Goal: Task Accomplishment & Management: Manage account settings

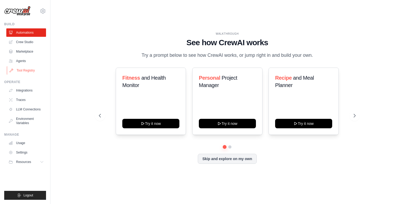
click at [24, 69] on link "Tool Registry" at bounding box center [27, 70] width 40 height 8
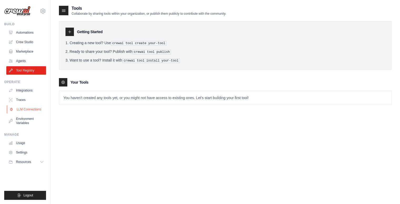
click at [22, 110] on link "LLM Connections" at bounding box center [27, 109] width 40 height 8
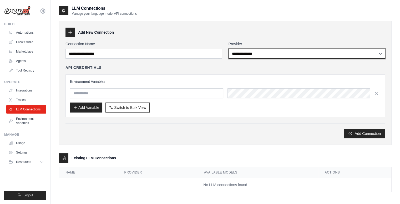
click at [297, 52] on select "**********" at bounding box center [306, 54] width 157 height 10
select select "******"
click at [228, 49] on select "**********" at bounding box center [306, 54] width 157 height 10
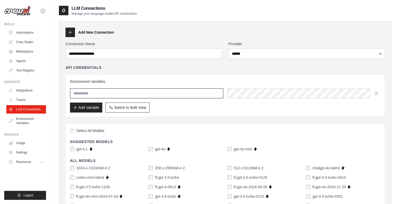
click at [172, 91] on input "text" at bounding box center [146, 93] width 153 height 10
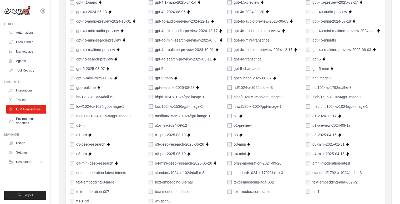
scroll to position [369, 0]
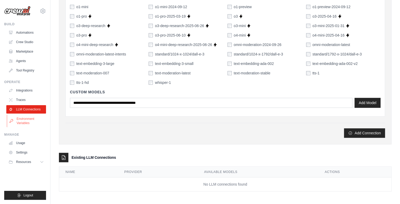
click at [30, 116] on link "Environment Variables" at bounding box center [27, 121] width 40 height 13
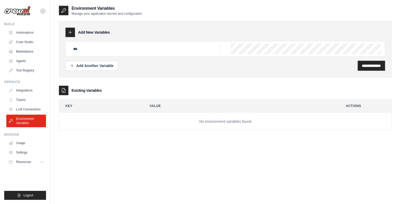
scroll to position [11, 0]
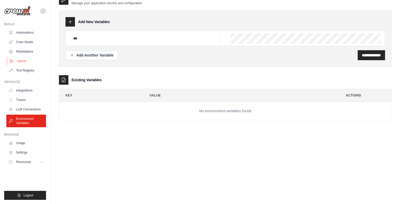
click at [21, 60] on link "Agents" at bounding box center [27, 61] width 40 height 8
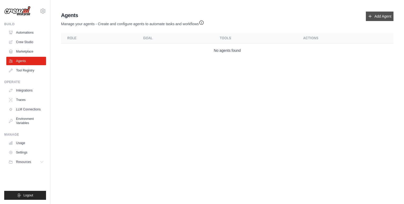
click at [374, 17] on link "Add Agent" at bounding box center [380, 16] width 28 height 9
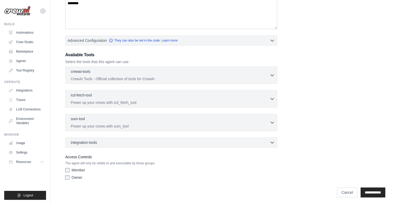
scroll to position [101, 0]
click at [265, 73] on div "crewai-tools 0 selected" at bounding box center [170, 71] width 199 height 6
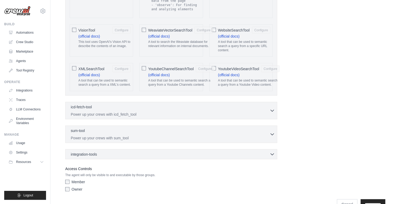
scroll to position [1042, 0]
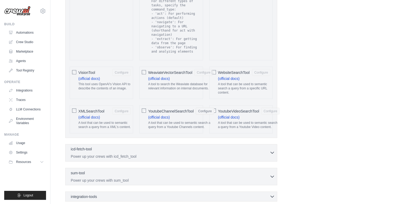
click at [187, 146] on div "icd-fetch-tool 0 selected" at bounding box center [170, 149] width 199 height 6
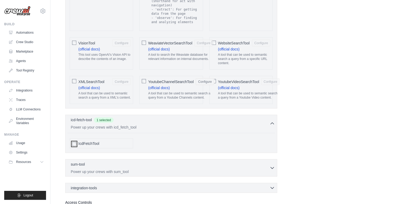
scroll to position [1105, 0]
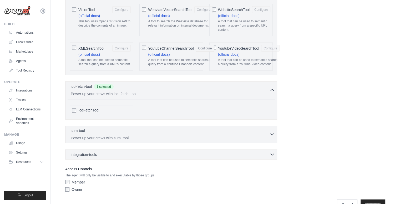
click at [124, 128] on div "sum-tool 0 selected Power up your crews with sum_tool" at bounding box center [170, 134] width 199 height 13
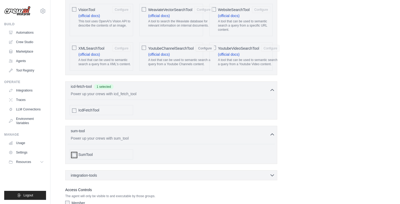
scroll to position [1126, 0]
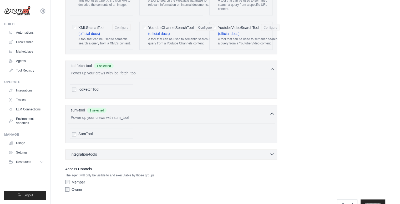
click at [114, 152] on div "integration-tools 0 selected" at bounding box center [173, 154] width 204 height 5
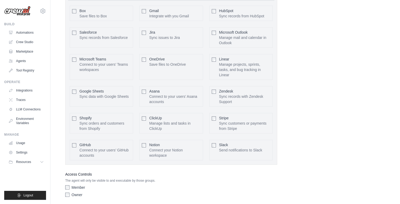
scroll to position [1303, 0]
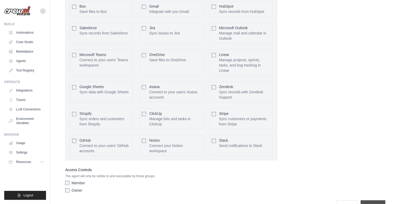
click at [379, 200] on input "**********" at bounding box center [372, 205] width 25 height 10
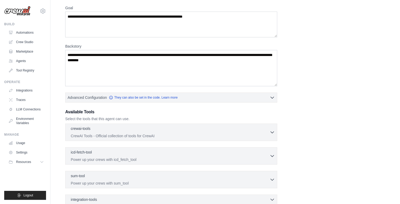
scroll to position [83, 0]
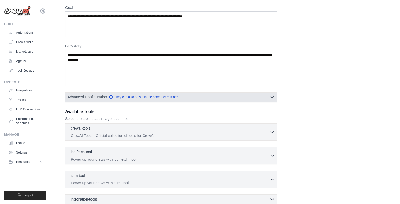
click at [273, 98] on icon "button" at bounding box center [271, 96] width 5 height 5
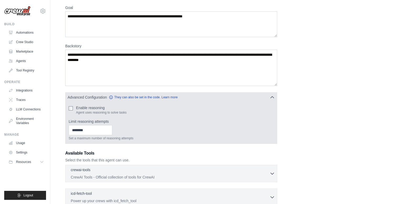
click at [72, 111] on div "Enable reasoning Agent uses reasoning to solve tasks" at bounding box center [171, 109] width 205 height 9
click at [90, 129] on input "Limit reasoning attempts" at bounding box center [91, 130] width 44 height 10
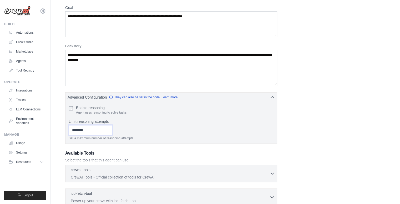
scroll to position [182, 0]
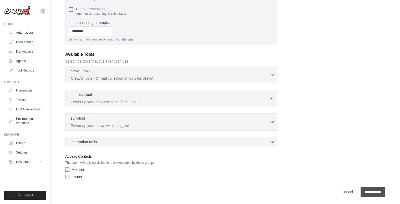
click at [379, 188] on input "**********" at bounding box center [372, 192] width 25 height 10
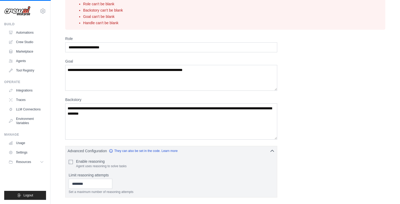
scroll to position [0, 0]
